Goal: Find specific page/section: Find specific page/section

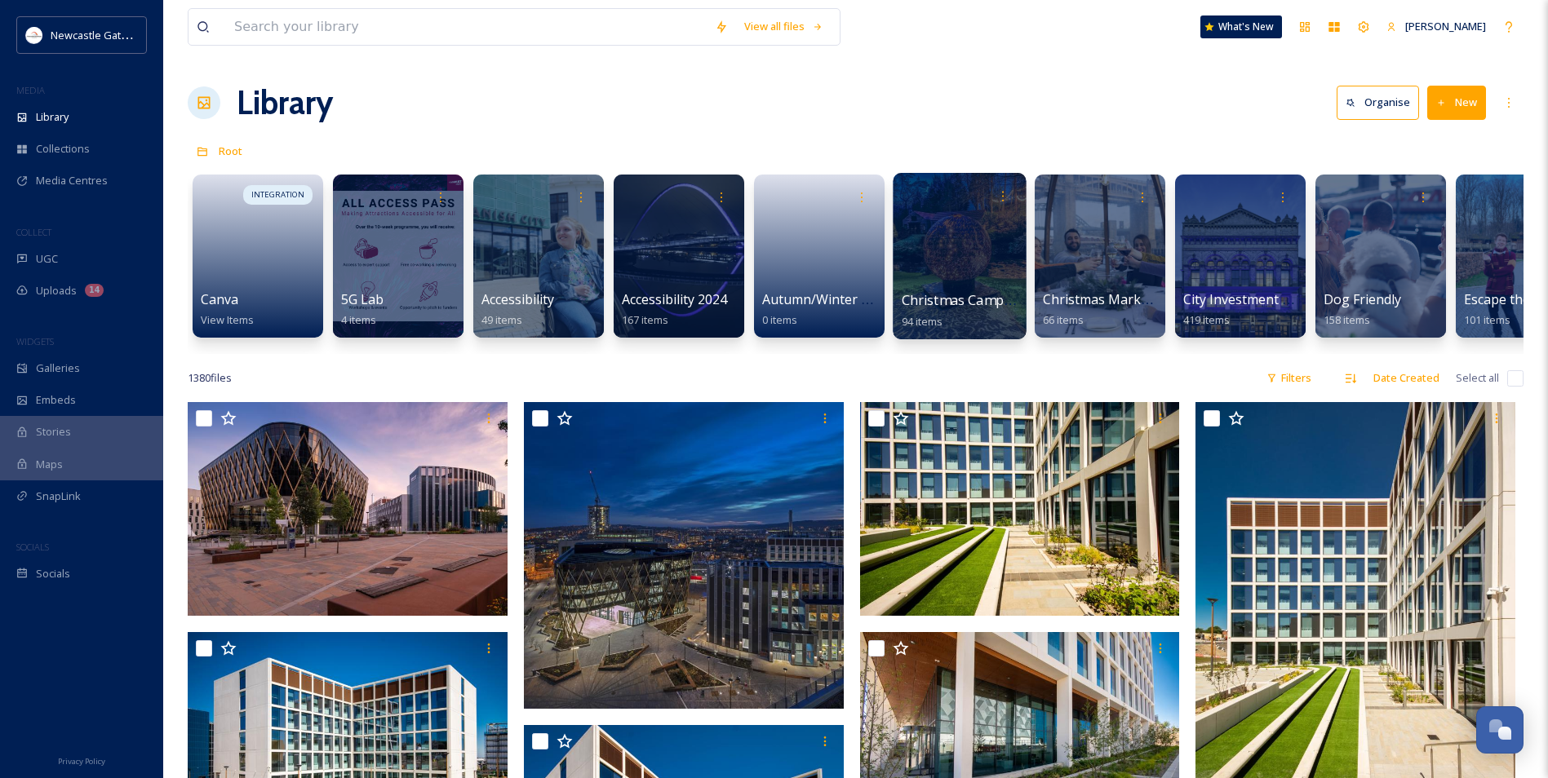
click at [981, 273] on div at bounding box center [959, 256] width 133 height 166
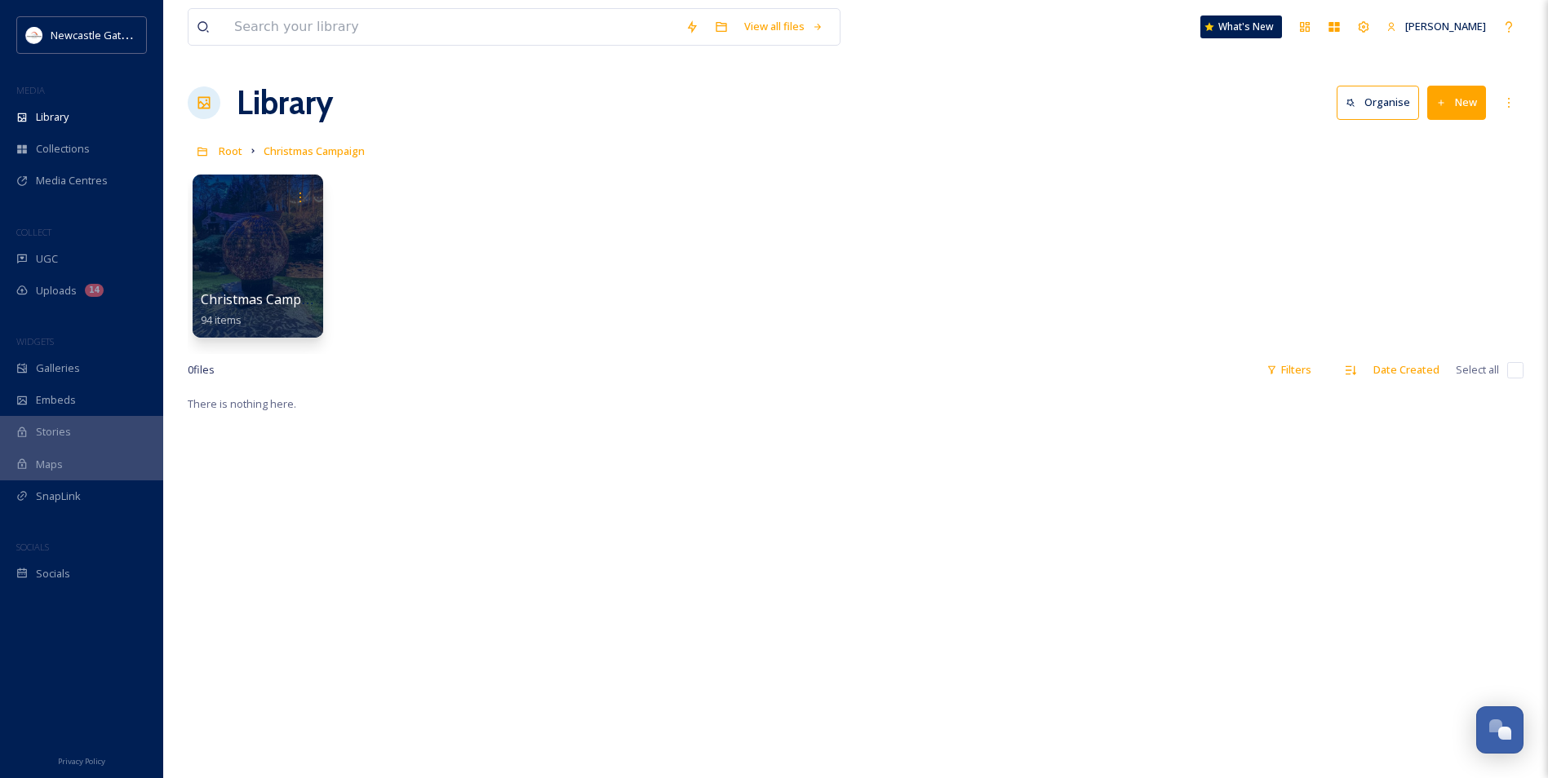
click at [188, 264] on div "Christmas Campaigns 2025 94 items" at bounding box center [856, 260] width 1336 height 188
click at [264, 262] on div at bounding box center [257, 256] width 133 height 166
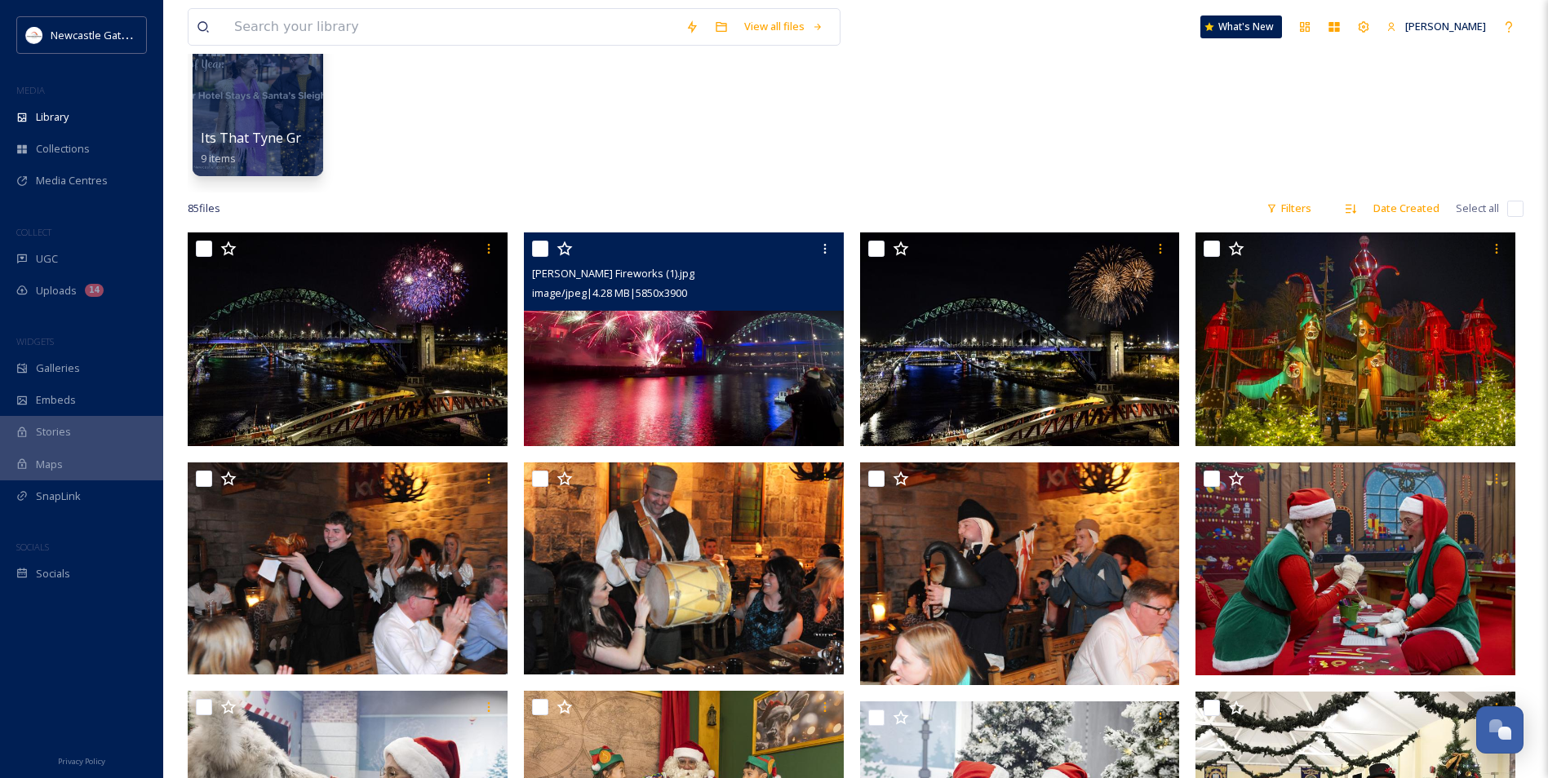
scroll to position [163, 0]
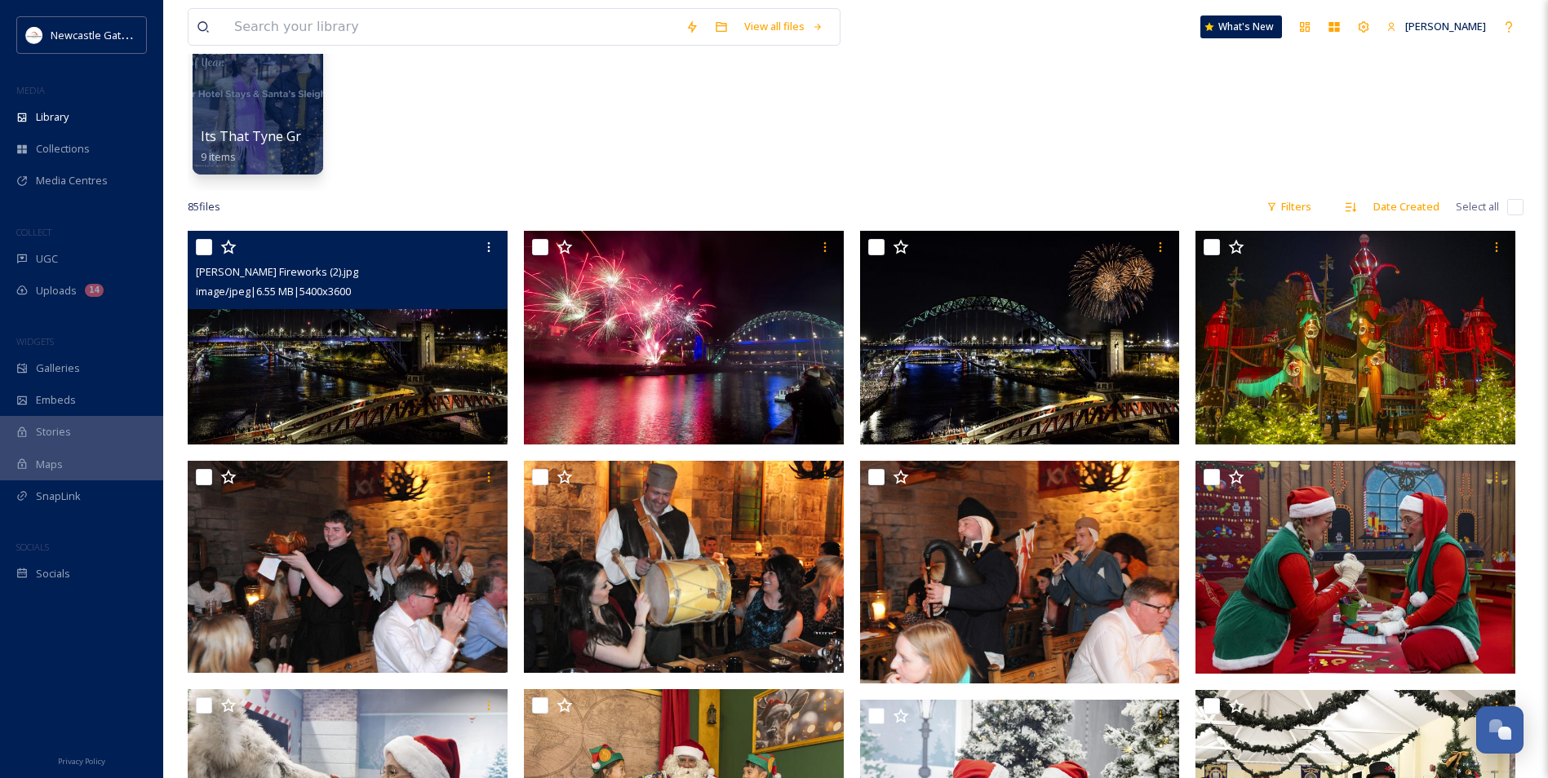
click at [452, 305] on div "[PERSON_NAME] Fireworks (2).jpg image/jpeg | 6.55 MB | 5400 x 3600" at bounding box center [348, 270] width 320 height 78
click at [394, 334] on img at bounding box center [348, 338] width 320 height 214
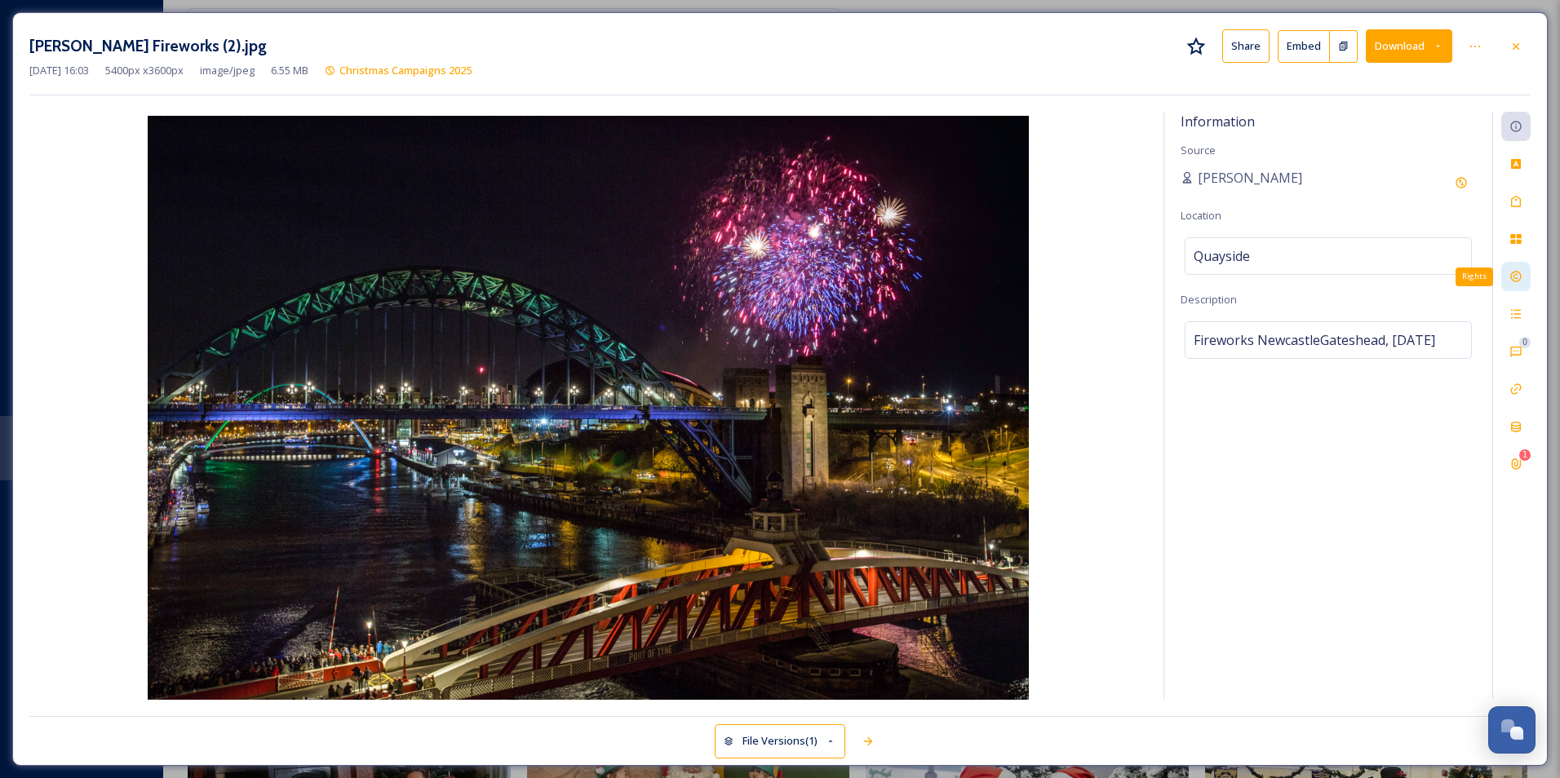
click at [1511, 279] on icon at bounding box center [1515, 277] width 11 height 11
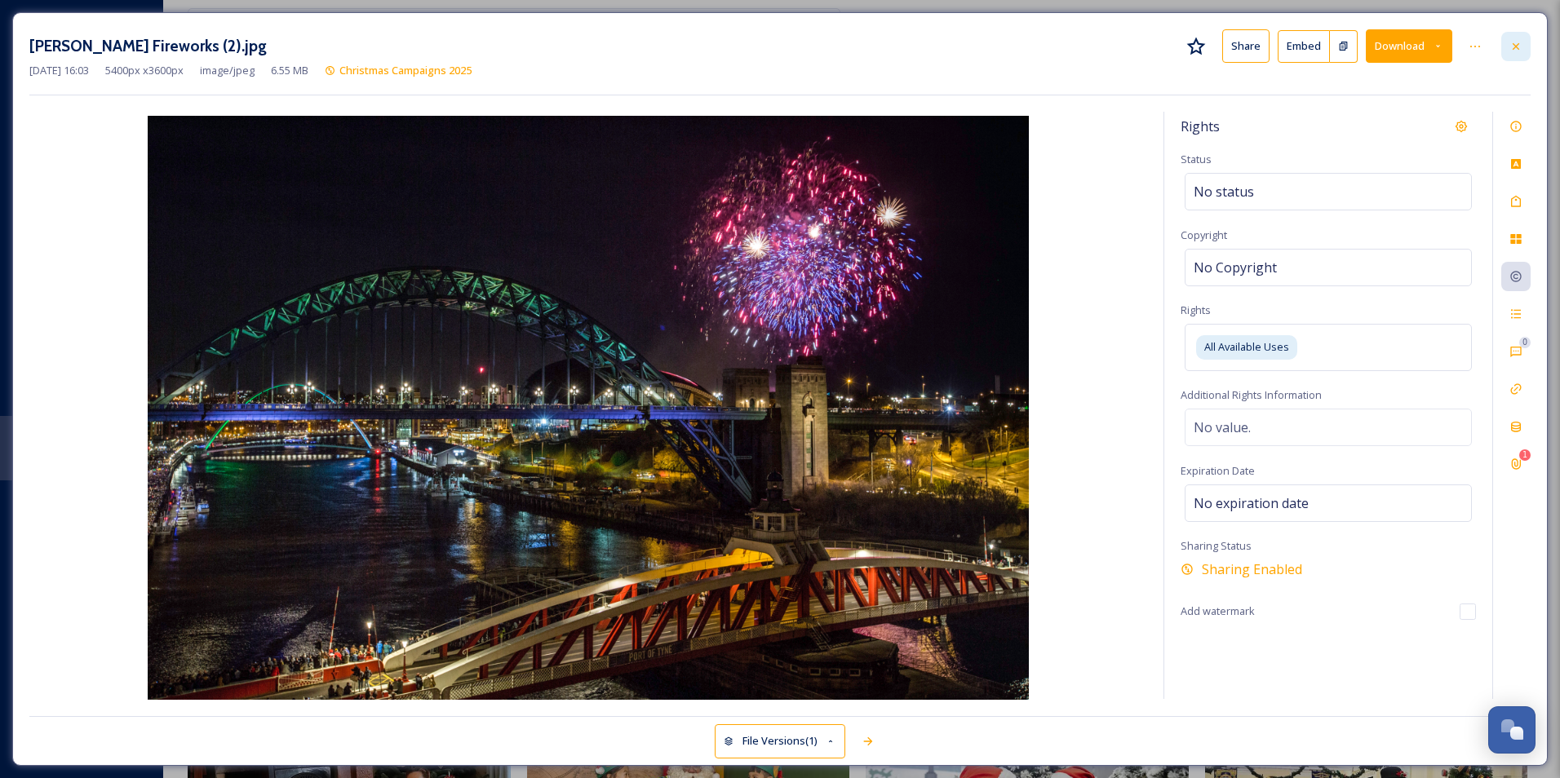
click at [1516, 47] on icon at bounding box center [1516, 45] width 7 height 7
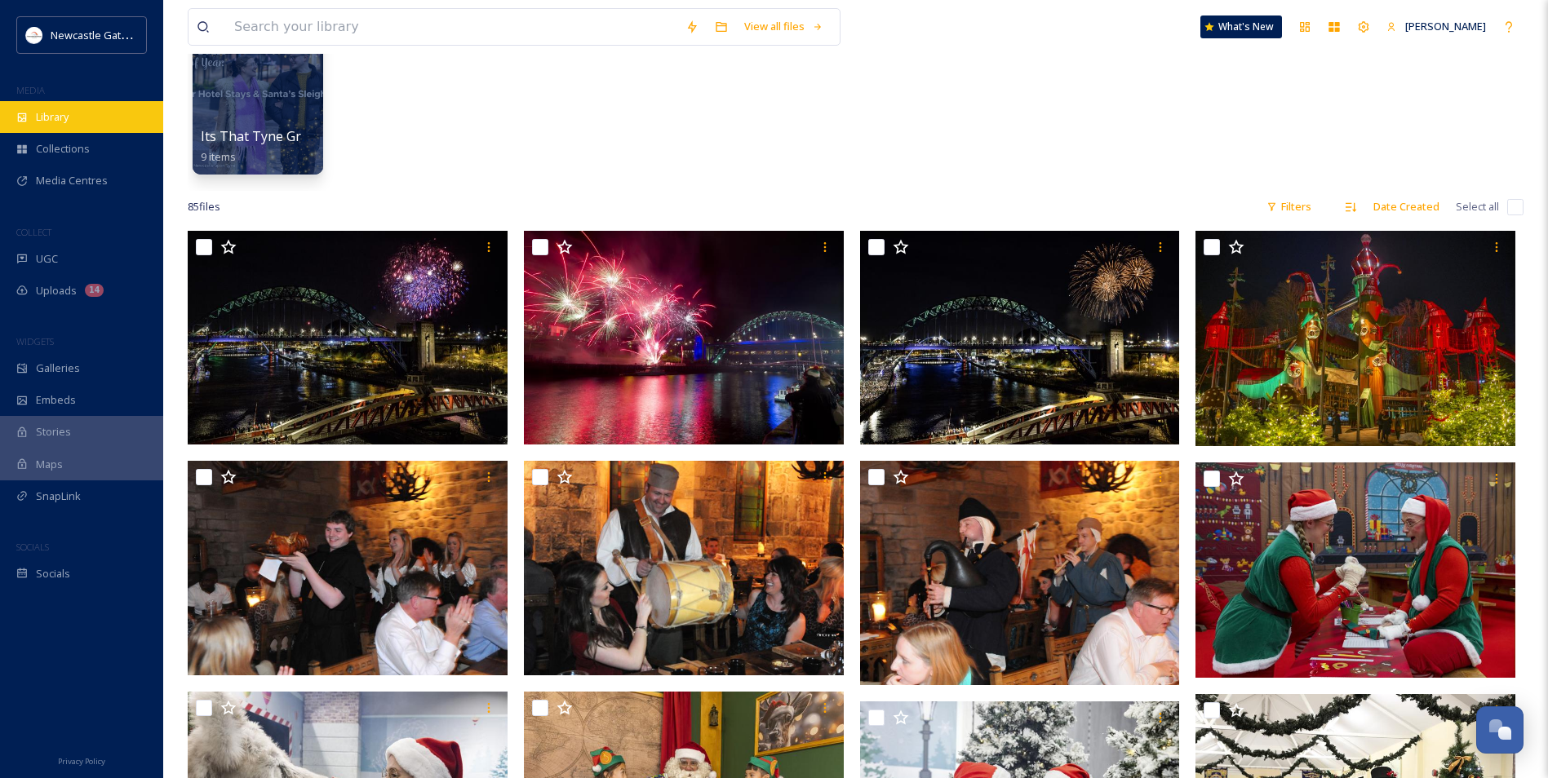
click at [27, 127] on div "Library" at bounding box center [81, 117] width 163 height 32
